Goal: Task Accomplishment & Management: Manage account settings

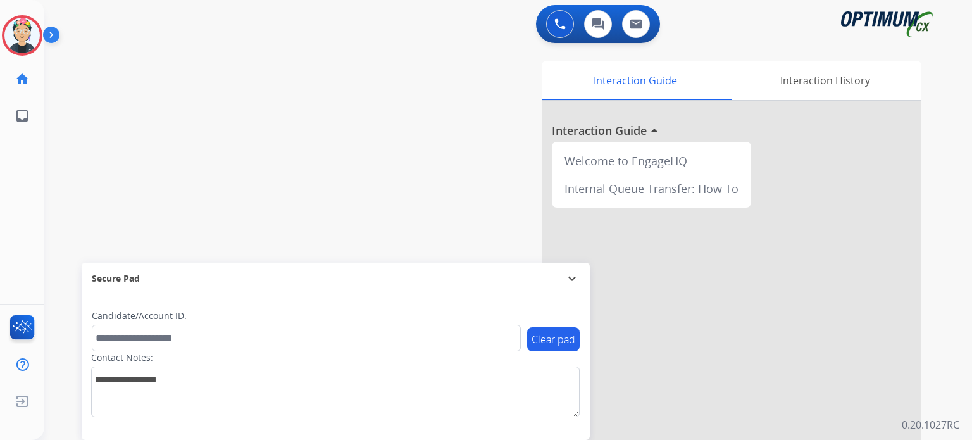
click at [25, 50] on img at bounding box center [21, 35] width 35 height 35
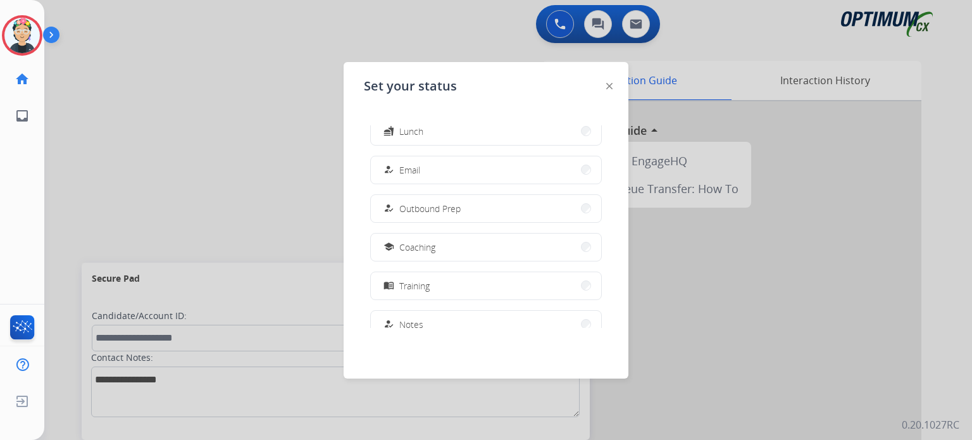
scroll to position [315, 0]
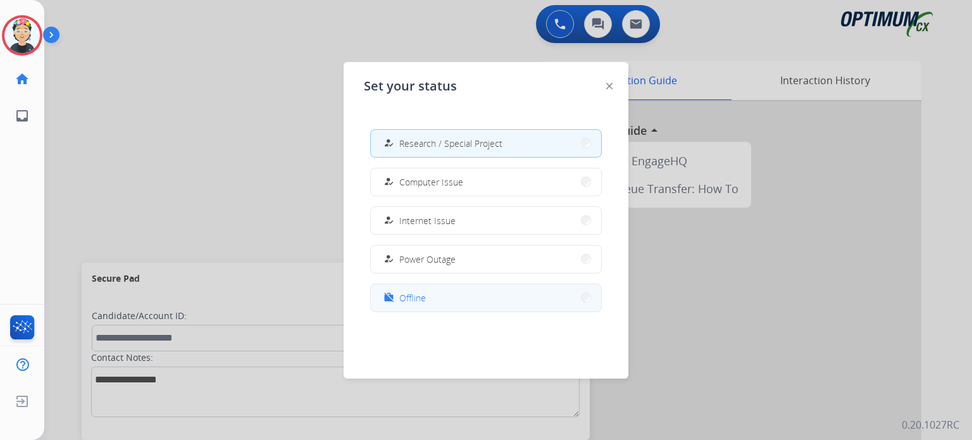
click at [434, 308] on button "work_off Offline" at bounding box center [486, 297] width 230 height 27
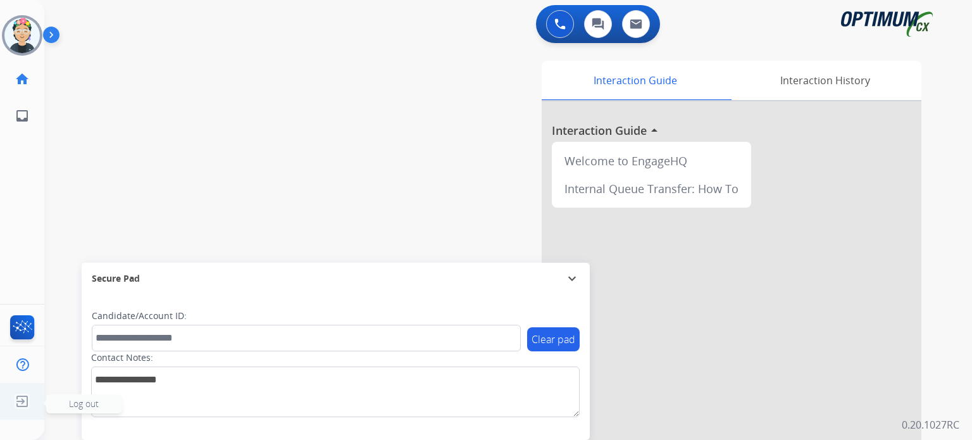
click at [30, 400] on img at bounding box center [22, 401] width 23 height 24
click at [66, 402] on span "Log out" at bounding box center [84, 403] width 76 height 19
